Goal: Navigation & Orientation: Find specific page/section

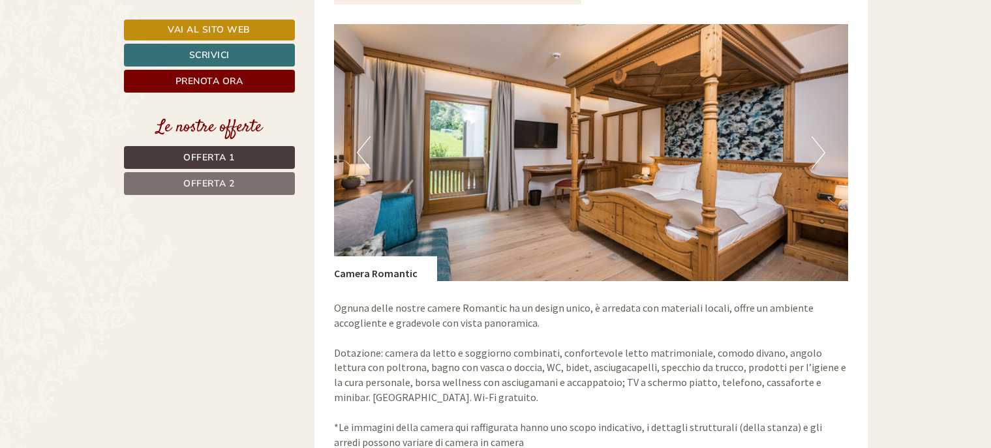
scroll to position [1014, 0]
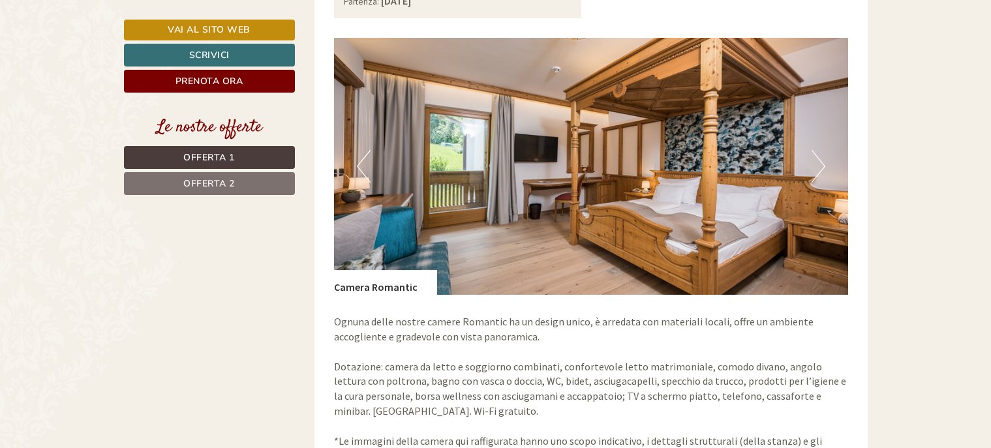
click at [816, 150] on button "Next" at bounding box center [819, 166] width 14 height 33
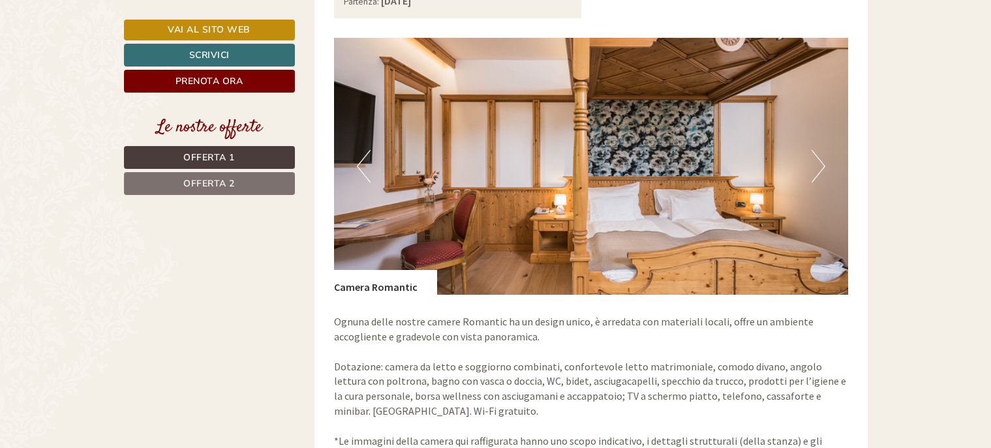
click at [816, 150] on button "Next" at bounding box center [819, 166] width 14 height 33
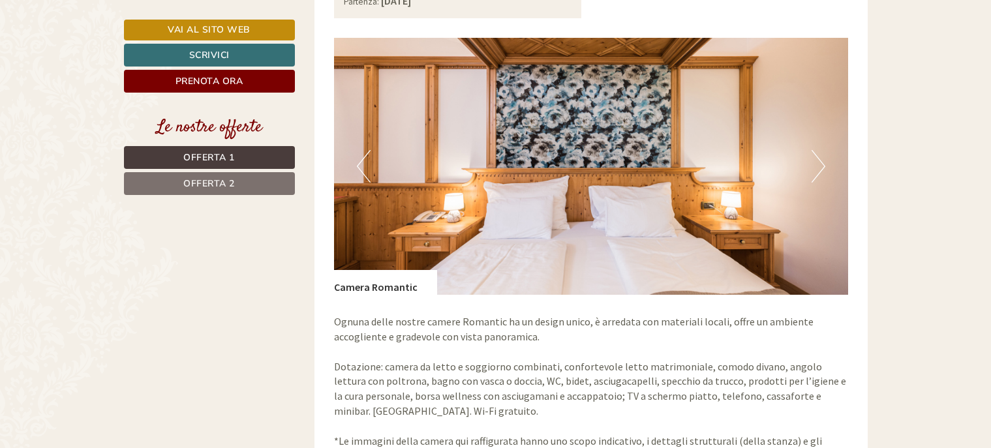
click at [816, 150] on button "Next" at bounding box center [819, 166] width 14 height 33
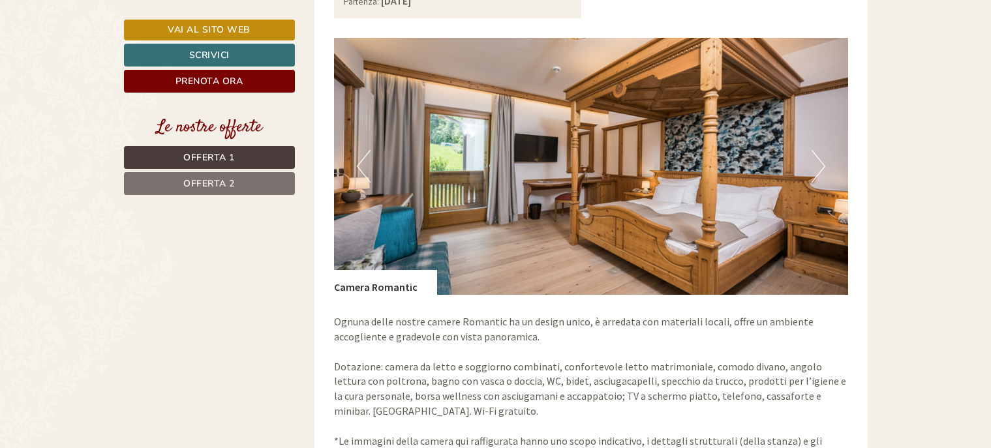
click at [816, 150] on button "Next" at bounding box center [819, 166] width 14 height 33
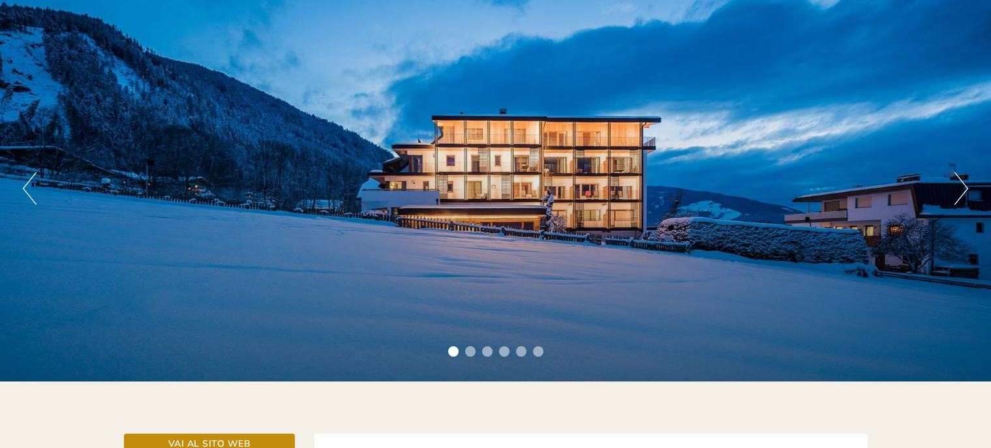
scroll to position [102, 0]
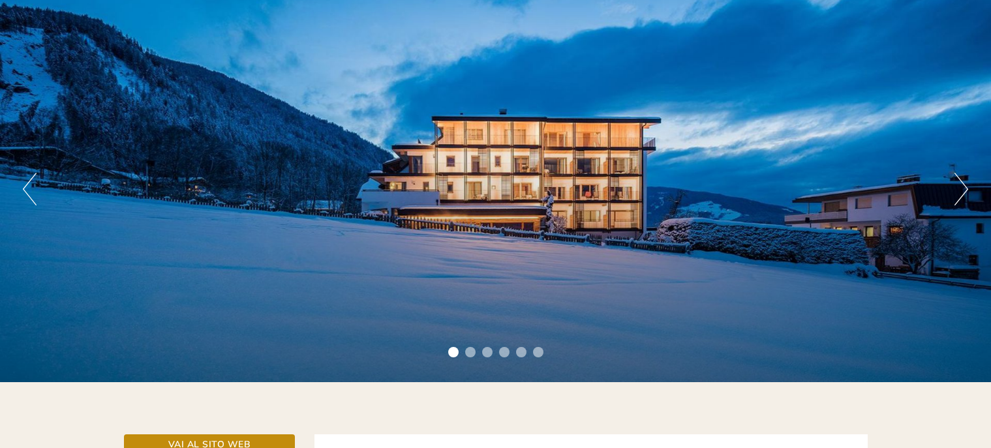
click at [28, 184] on button "Previous" at bounding box center [30, 189] width 14 height 33
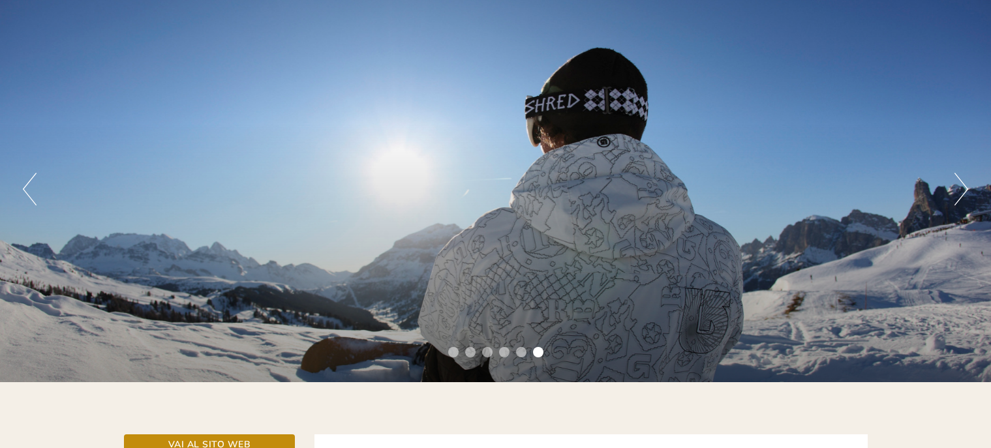
click at [29, 184] on button "Previous" at bounding box center [30, 189] width 14 height 33
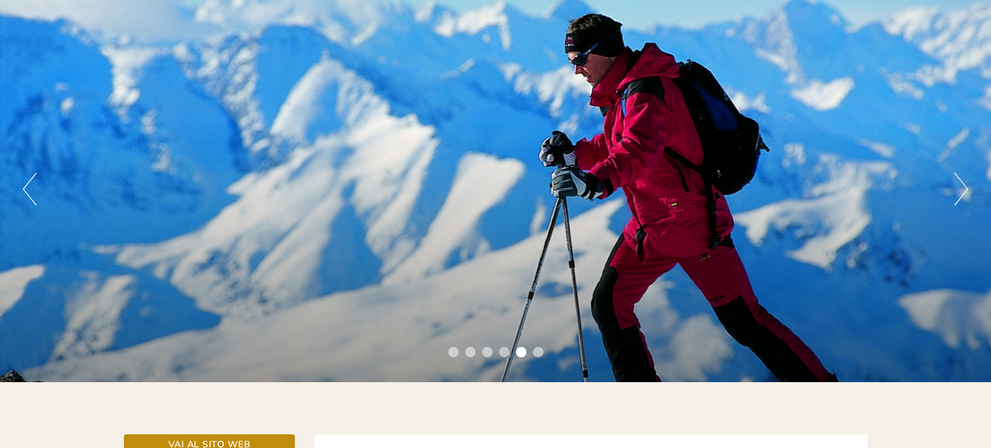
click at [29, 184] on button "Previous" at bounding box center [30, 189] width 14 height 33
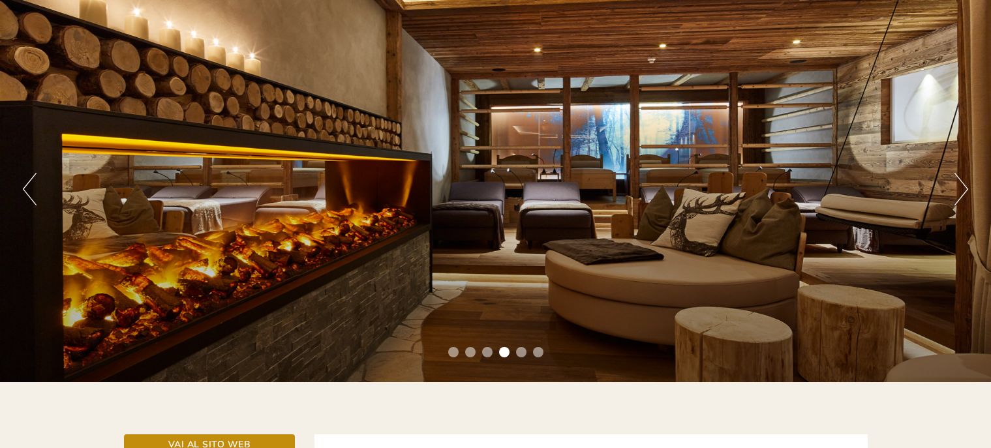
click at [29, 184] on button "Previous" at bounding box center [30, 189] width 14 height 33
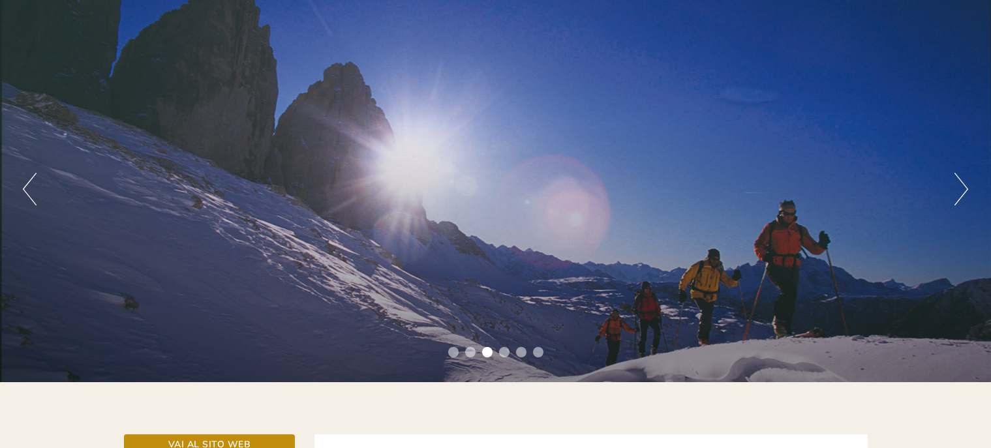
click at [29, 184] on button "Previous" at bounding box center [30, 189] width 14 height 33
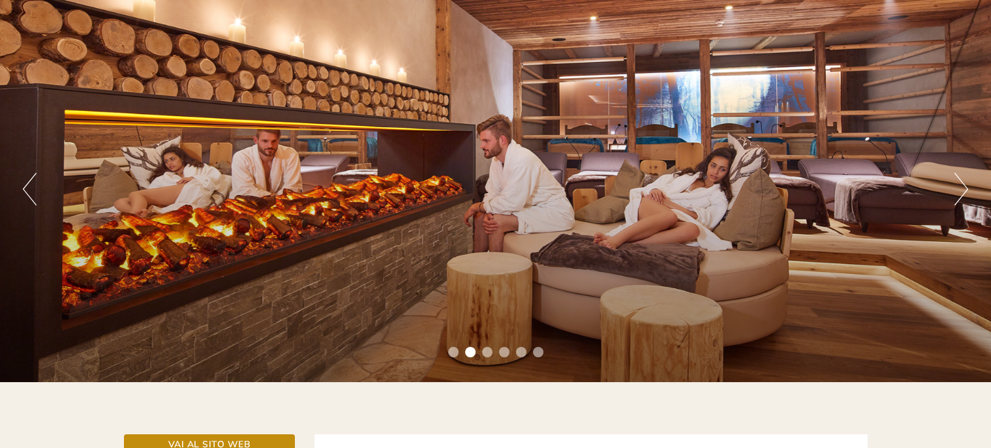
click at [29, 184] on button "Previous" at bounding box center [30, 189] width 14 height 33
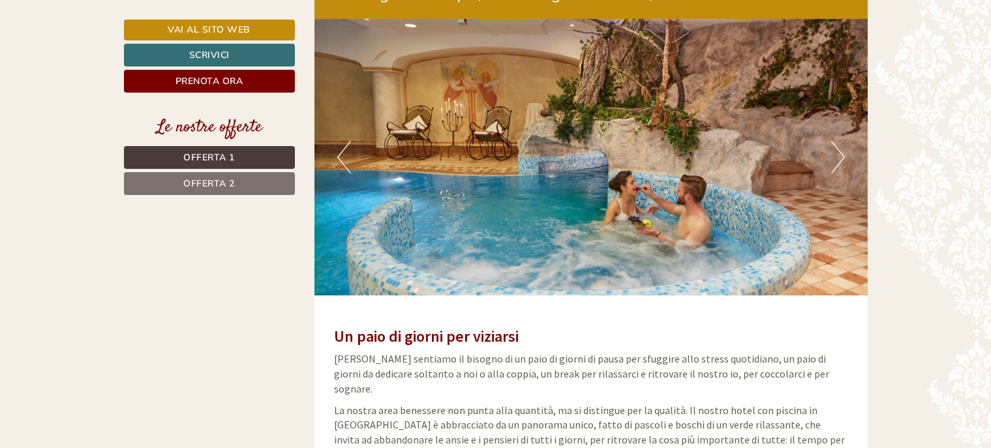
scroll to position [2839, 0]
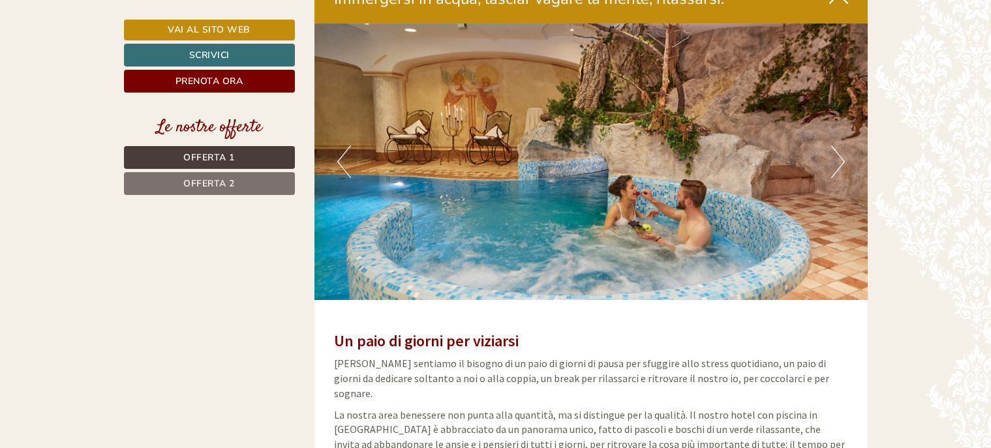
click at [839, 145] on button "Next" at bounding box center [838, 161] width 14 height 33
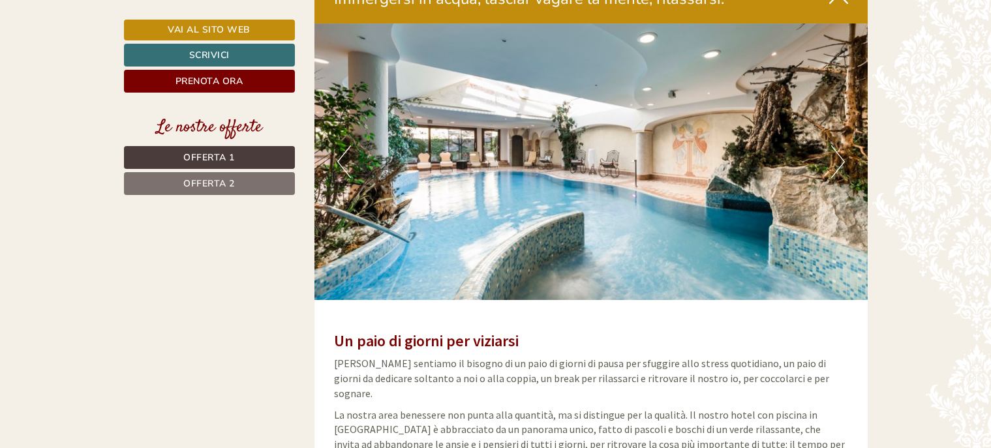
click at [839, 145] on button "Next" at bounding box center [838, 161] width 14 height 33
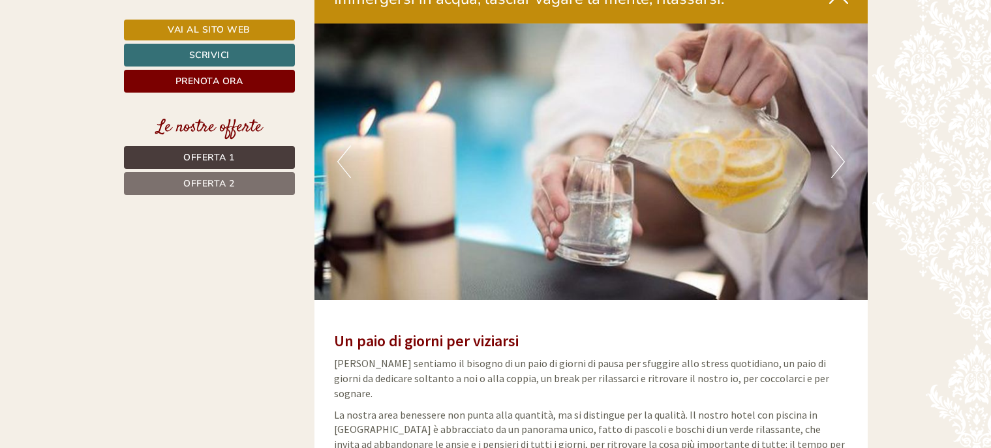
click at [839, 145] on button "Next" at bounding box center [838, 161] width 14 height 33
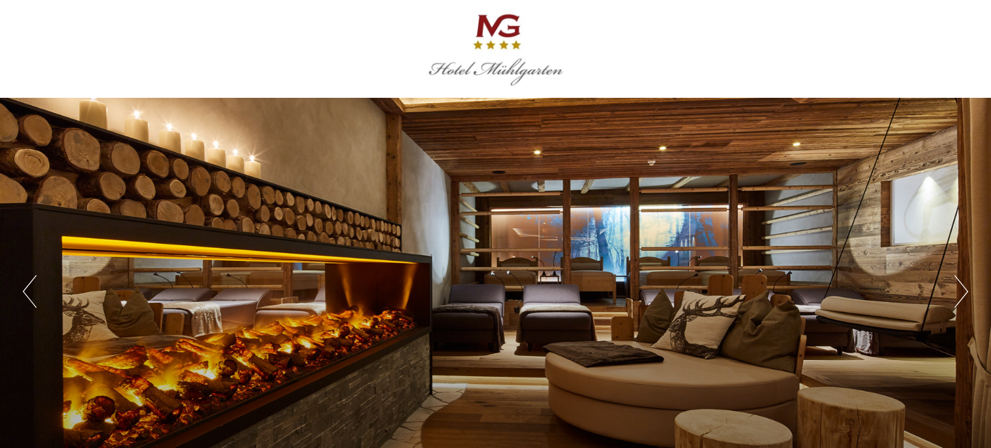
scroll to position [0, 0]
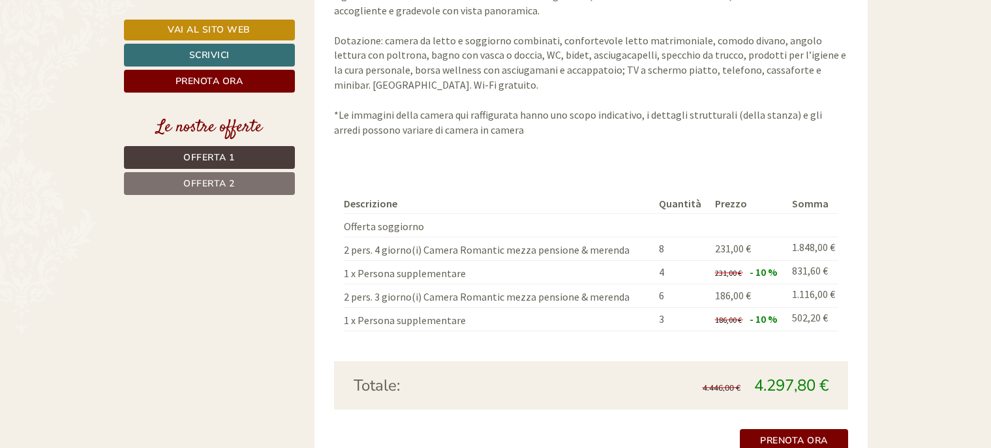
click at [234, 179] on span "Offerta 2" at bounding box center [209, 183] width 52 height 12
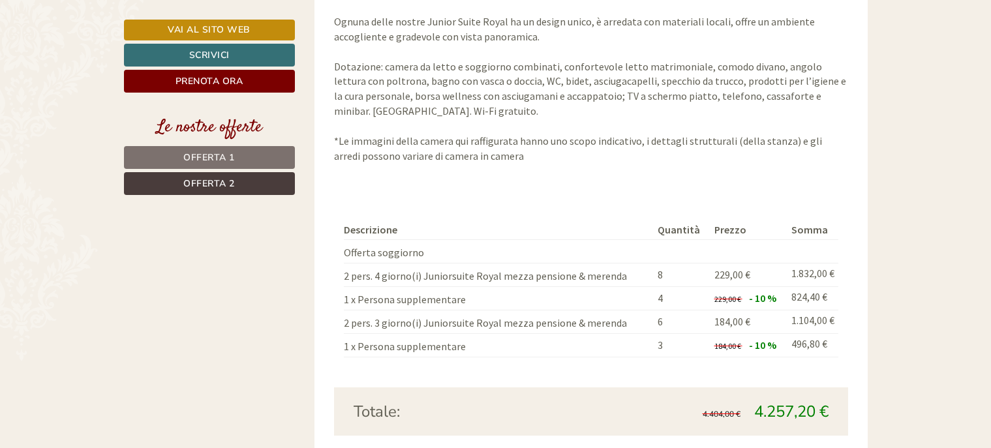
scroll to position [1360, 0]
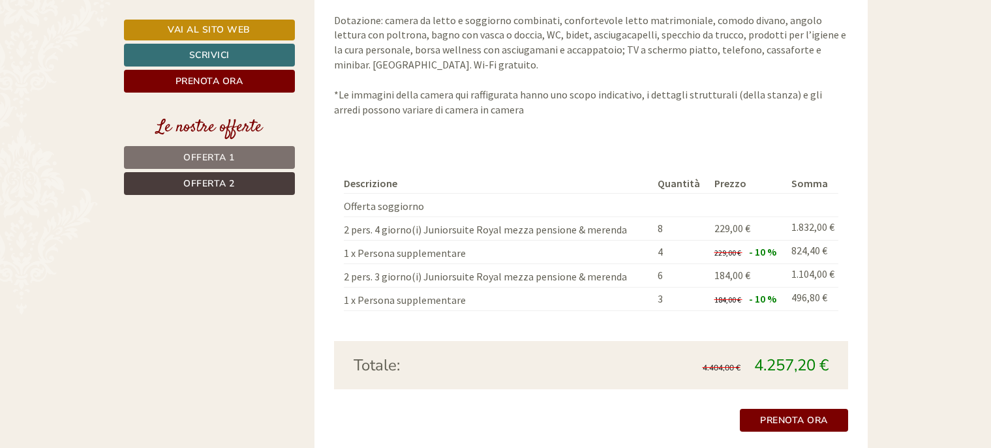
click at [234, 158] on span "Offerta 1" at bounding box center [209, 157] width 52 height 12
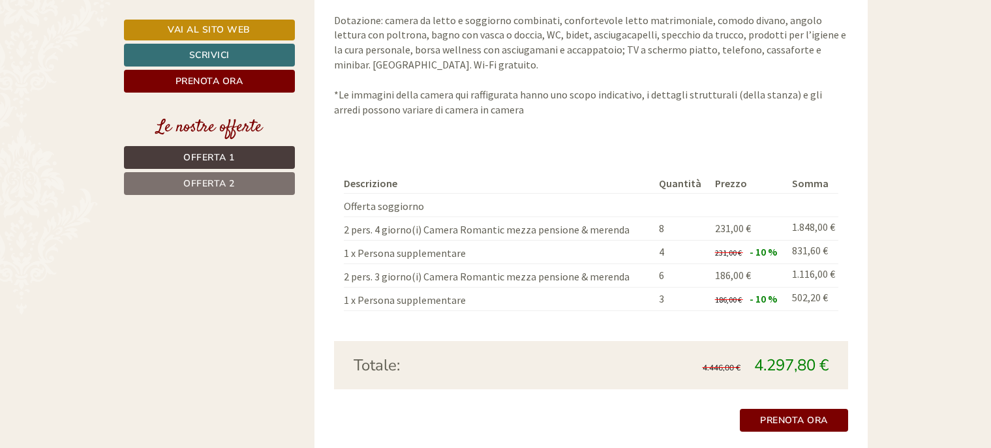
scroll to position [829, 0]
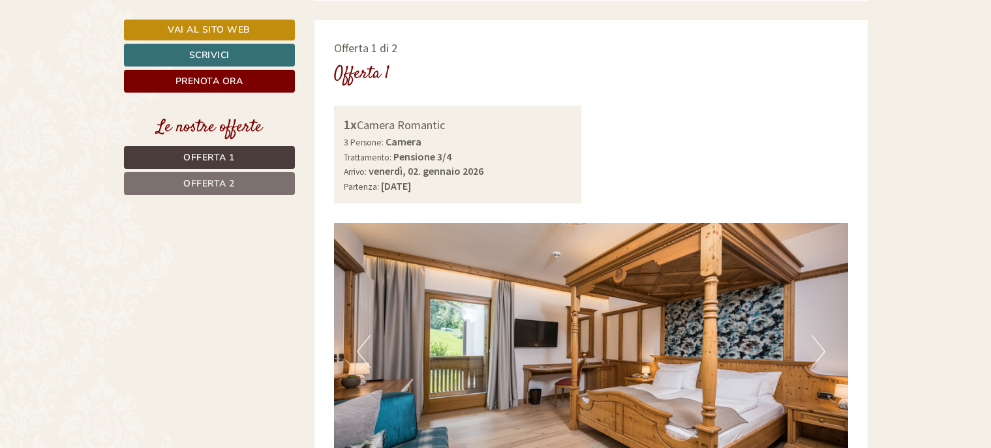
click at [216, 181] on span "Offerta 2" at bounding box center [209, 183] width 52 height 12
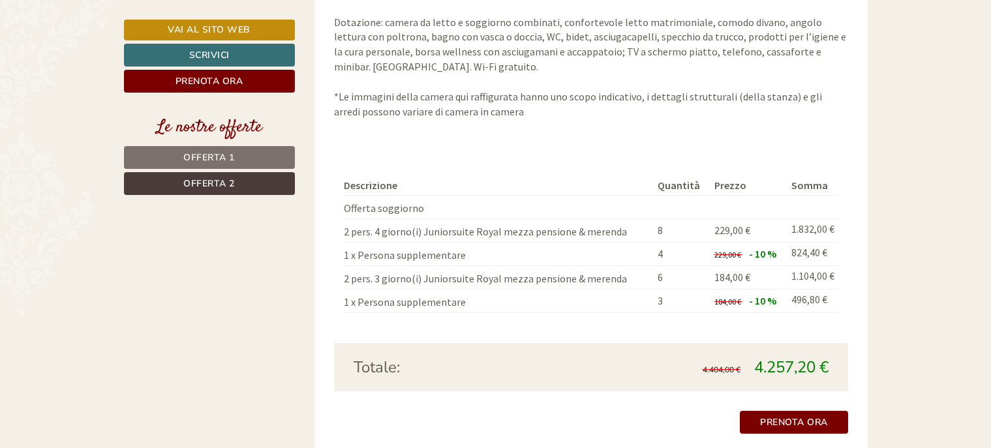
scroll to position [1365, 0]
